Goal: Task Accomplishment & Management: Manage account settings

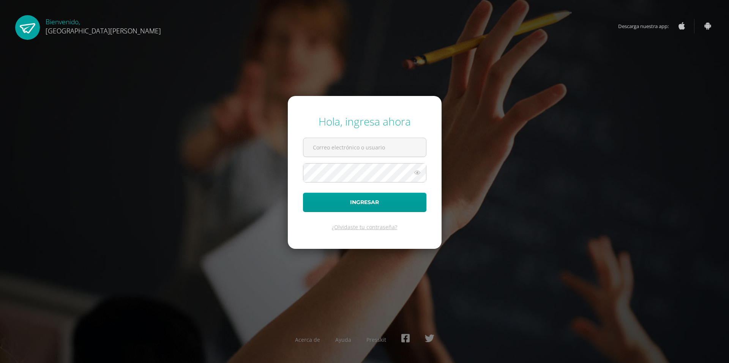
click at [329, 227] on div "¿Olvidaste tu contraseña?" at bounding box center [364, 227] width 123 height 7
copy link "¿"
click at [396, 195] on button "Ingresar" at bounding box center [364, 202] width 123 height 19
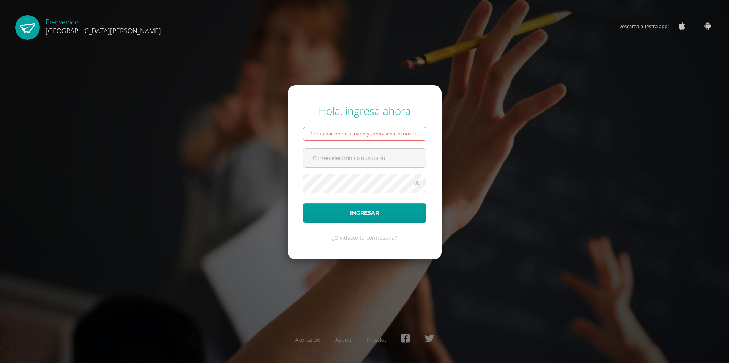
click at [412, 180] on icon at bounding box center [417, 183] width 10 height 9
click at [347, 235] on link "¿Olvidaste tu contraseña?" at bounding box center [364, 237] width 65 height 7
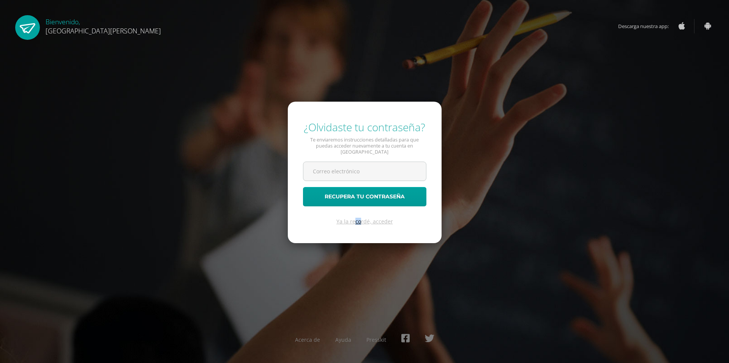
click at [361, 275] on div "¿Olvidaste tu contraseña? Te enviaremos instrucciones detalladas para que pueda…" at bounding box center [364, 181] width 735 height 363
click at [399, 218] on div "Ya la recordé, acceder" at bounding box center [364, 221] width 123 height 7
click at [414, 217] on form "¿Olvidaste tu contraseña? Te enviaremos instrucciones detalladas para que pueda…" at bounding box center [365, 173] width 154 height 142
drag, startPoint x: 454, startPoint y: 208, endPoint x: 558, endPoint y: 143, distance: 122.1
click at [558, 143] on div "¿Olvidaste tu contraseña? Te enviaremos instrucciones detalladas para que pueda…" at bounding box center [365, 182] width 490 height 136
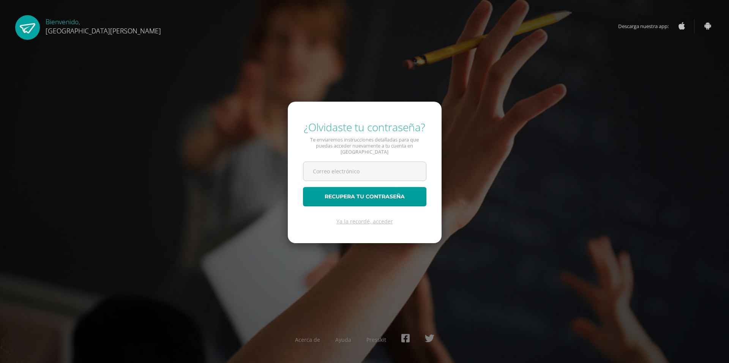
drag, startPoint x: 558, startPoint y: 143, endPoint x: 658, endPoint y: 102, distance: 108.5
click at [658, 103] on div "¿Olvidaste tu contraseña? Te enviaremos instrucciones detalladas para que pueda…" at bounding box center [364, 181] width 735 height 363
click at [385, 187] on button "Recupera tu contraseña" at bounding box center [364, 196] width 123 height 19
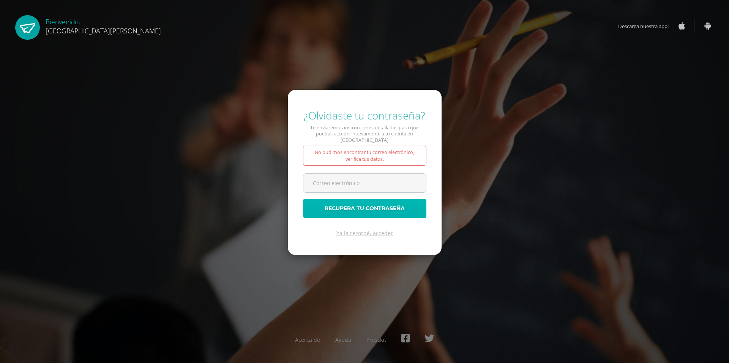
click at [397, 212] on button "Recupera tu contraseña" at bounding box center [364, 208] width 123 height 19
click at [355, 219] on form "¿Olvidaste tu contraseña? Te enviaremos instrucciones detalladas para que pueda…" at bounding box center [365, 173] width 154 height 166
click at [357, 230] on link "Ya la recordé, acceder" at bounding box center [364, 233] width 57 height 7
